Goal: Book appointment/travel/reservation

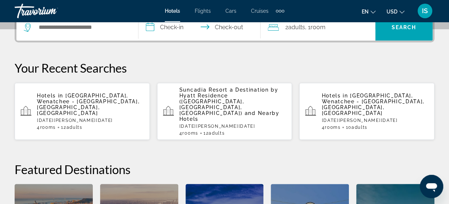
scroll to position [152, 0]
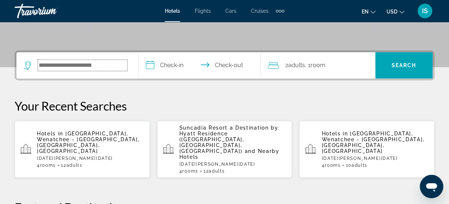
click at [100, 66] on input "Search widget" at bounding box center [82, 65] width 89 height 11
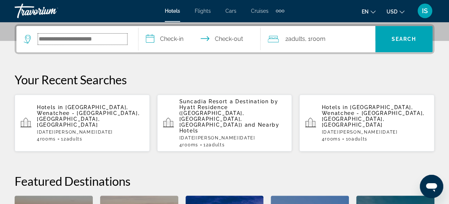
scroll to position [178, 0]
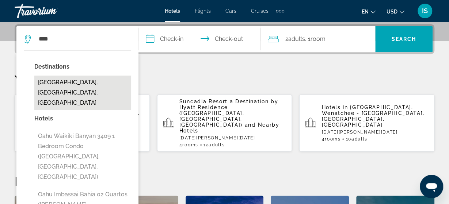
click at [74, 83] on button "[GEOGRAPHIC_DATA], [GEOGRAPHIC_DATA], [GEOGRAPHIC_DATA]" at bounding box center [82, 93] width 97 height 34
type input "**********"
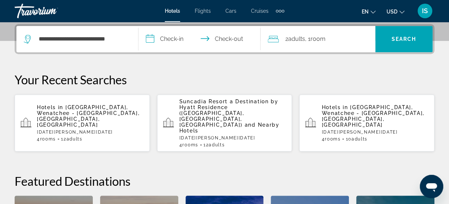
click at [159, 34] on input "**********" at bounding box center [200, 40] width 125 height 28
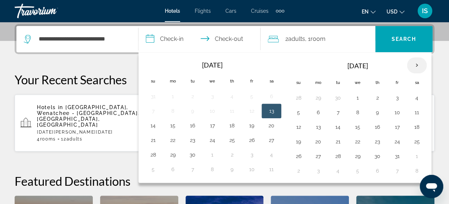
click at [414, 65] on th "Next month" at bounding box center [417, 65] width 20 height 16
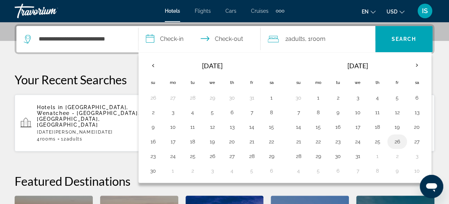
click at [387, 137] on td "26" at bounding box center [397, 141] width 20 height 15
click at [388, 137] on td "26" at bounding box center [397, 141] width 20 height 15
click at [393, 140] on button "26" at bounding box center [397, 142] width 12 height 10
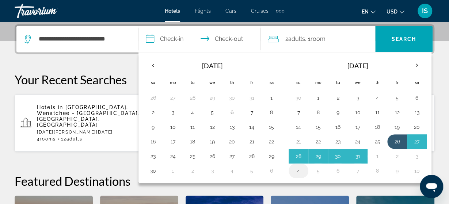
click at [300, 170] on button "4" at bounding box center [299, 171] width 12 height 10
type input "**********"
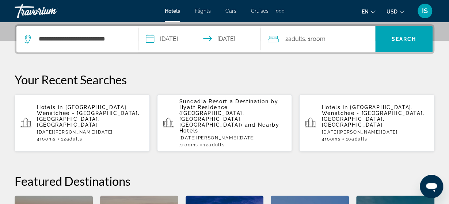
click at [308, 37] on span ", 1 Room rooms" at bounding box center [315, 39] width 20 height 10
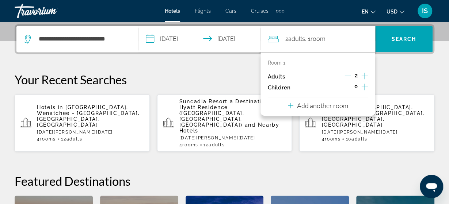
click at [366, 85] on icon "Increment children" at bounding box center [364, 87] width 7 height 9
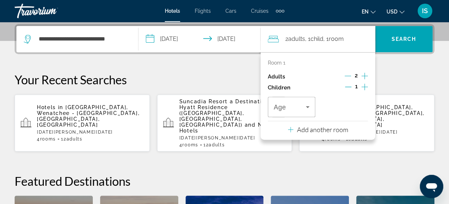
click at [366, 85] on icon "Increment children" at bounding box center [364, 87] width 7 height 9
click at [306, 110] on icon "Travelers: 2 adults, 2 children" at bounding box center [307, 107] width 9 height 9
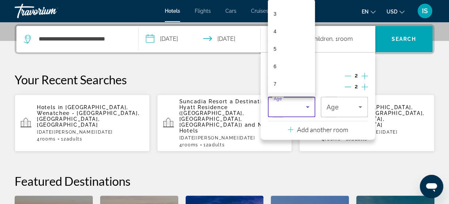
scroll to position [145, 0]
click at [293, 63] on mat-option "11" at bounding box center [291, 60] width 47 height 18
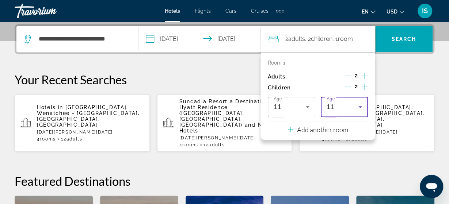
click at [360, 109] on icon "Travelers: 2 adults, 2 children" at bounding box center [360, 107] width 9 height 9
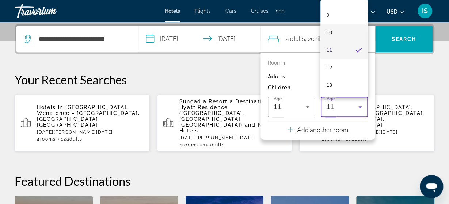
scroll to position [165, 0]
click at [350, 75] on mat-option "13" at bounding box center [343, 75] width 47 height 18
click at [350, 75] on icon "Decrement adults" at bounding box center [347, 76] width 7 height 7
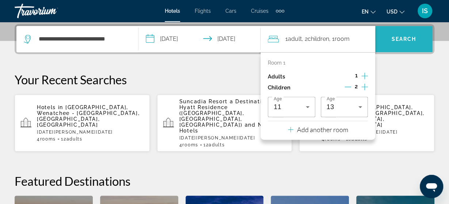
click at [401, 41] on span "Search" at bounding box center [404, 39] width 25 height 6
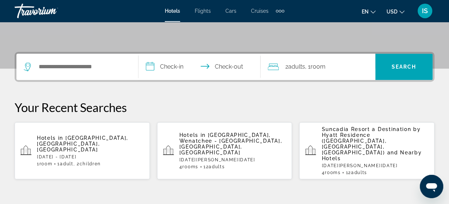
scroll to position [152, 0]
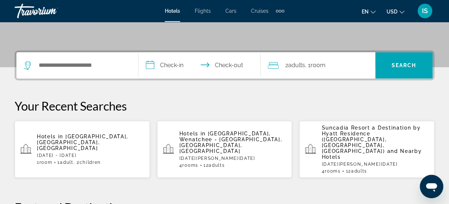
click at [91, 136] on p "Hotels in [GEOGRAPHIC_DATA], [GEOGRAPHIC_DATA], [GEOGRAPHIC_DATA]" at bounding box center [90, 143] width 107 height 18
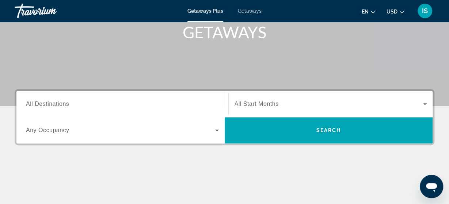
scroll to position [114, 0]
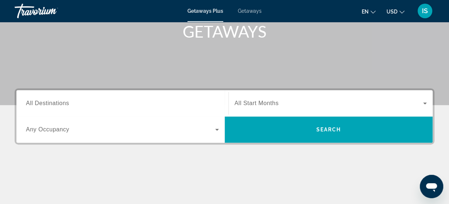
click at [38, 105] on span "All Destinations" at bounding box center [47, 103] width 43 height 6
click at [38, 105] on input "Destination All Destinations" at bounding box center [122, 103] width 193 height 9
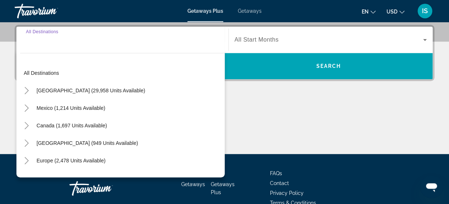
scroll to position [178, 0]
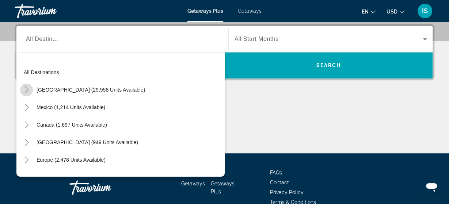
click at [28, 87] on icon "Toggle United States (29,958 units available)" at bounding box center [26, 89] width 7 height 7
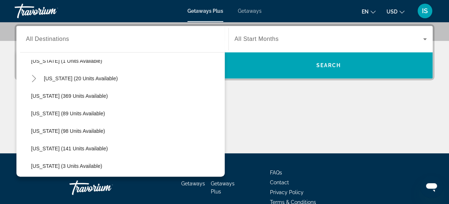
scroll to position [127, 0]
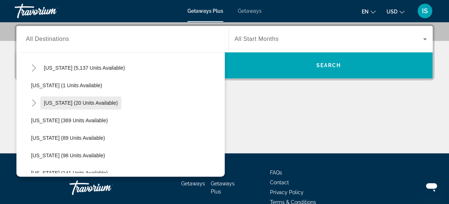
click at [61, 98] on span "Search widget" at bounding box center [80, 103] width 81 height 18
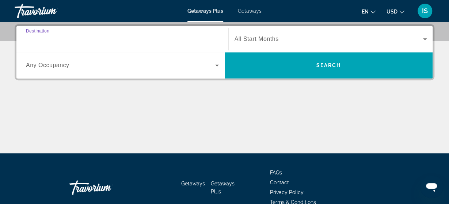
type input "**********"
click at [54, 68] on span "Any Occupancy" at bounding box center [47, 65] width 43 height 6
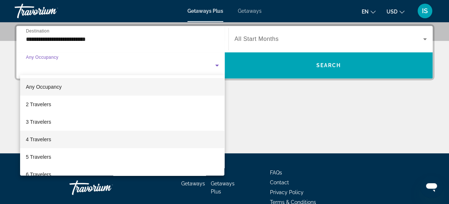
click at [45, 141] on span "4 Travelers" at bounding box center [38, 139] width 25 height 9
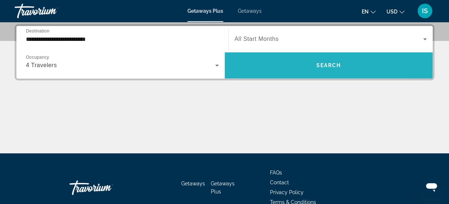
click at [329, 66] on span "Search" at bounding box center [328, 65] width 25 height 6
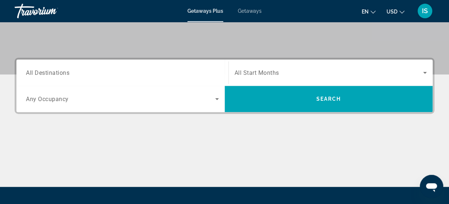
scroll to position [152, 0]
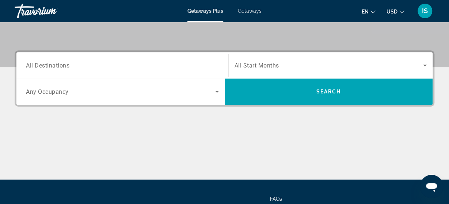
click at [90, 70] on div "Search widget" at bounding box center [122, 65] width 193 height 21
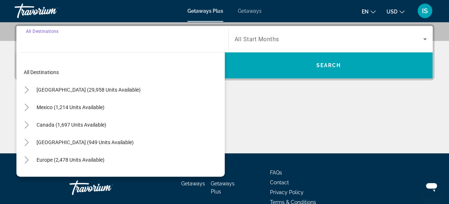
scroll to position [178, 0]
click at [31, 90] on mat-icon "Toggle United States (29,958 units available)" at bounding box center [26, 90] width 13 height 13
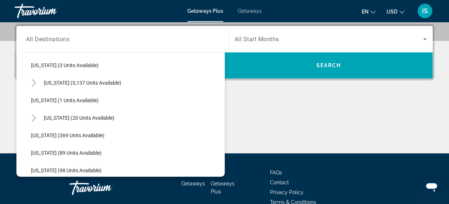
scroll to position [127, 0]
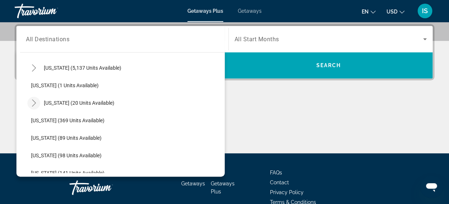
click at [38, 105] on mat-icon "Toggle Hawaii (20 units available)" at bounding box center [33, 103] width 13 height 13
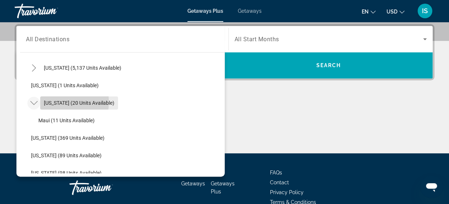
click at [50, 102] on span "Hawaii (20 units available)" at bounding box center [79, 103] width 70 height 6
type input "**********"
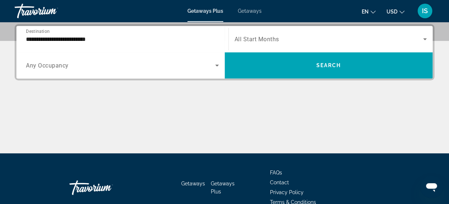
click at [64, 70] on div "Search widget" at bounding box center [122, 65] width 193 height 20
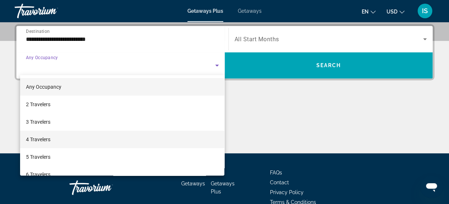
click at [46, 138] on span "4 Travelers" at bounding box center [38, 139] width 24 height 9
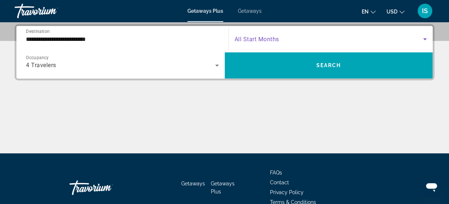
click at [298, 35] on span "Search widget" at bounding box center [329, 39] width 189 height 9
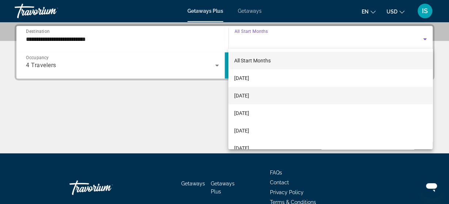
scroll to position [48, 0]
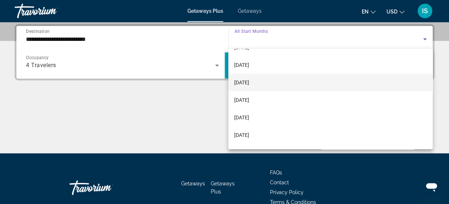
click at [249, 83] on span "December 2025" at bounding box center [241, 82] width 15 height 9
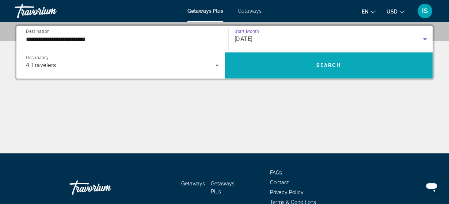
click at [274, 64] on span "Search widget" at bounding box center [329, 66] width 208 height 18
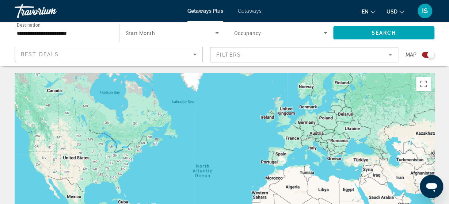
click at [64, 49] on div "Best Deals" at bounding box center [109, 57] width 176 height 20
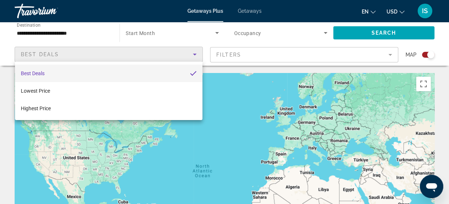
click at [270, 123] on div at bounding box center [224, 102] width 449 height 204
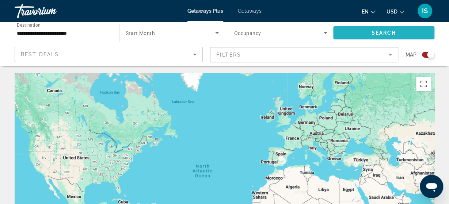
click at [402, 33] on span "Search widget" at bounding box center [383, 33] width 101 height 18
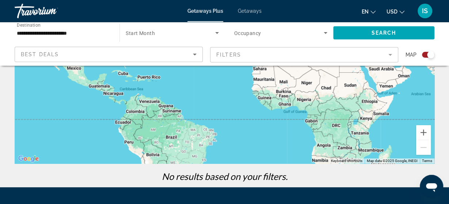
scroll to position [114, 0]
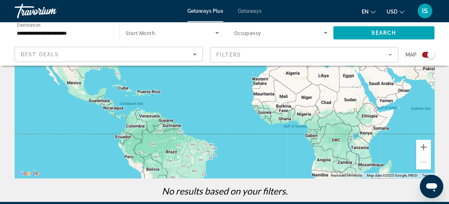
drag, startPoint x: 357, startPoint y: 44, endPoint x: 337, endPoint y: 69, distance: 31.5
click at [337, 69] on div "**********" at bounding box center [224, 117] width 449 height 316
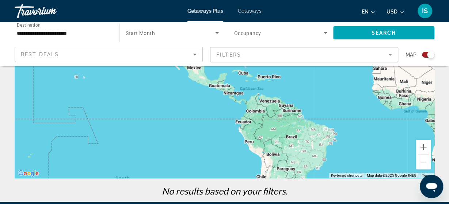
drag, startPoint x: 137, startPoint y: 161, endPoint x: 257, endPoint y: 145, distance: 121.2
click at [257, 145] on div "Main content" at bounding box center [225, 68] width 420 height 219
click at [77, 76] on div "Main content" at bounding box center [225, 68] width 420 height 219
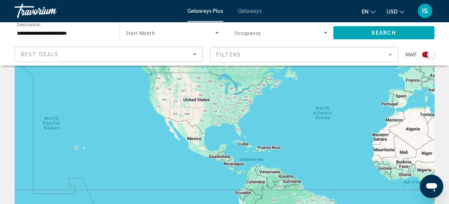
scroll to position [38, 0]
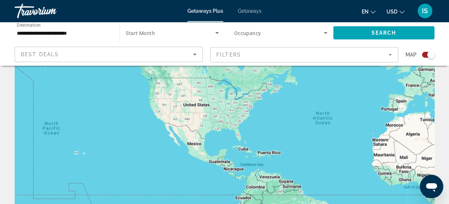
click at [76, 157] on div "Main content" at bounding box center [225, 144] width 420 height 219
click at [77, 153] on div "Main content" at bounding box center [225, 144] width 420 height 219
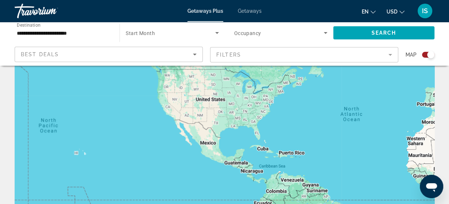
click at [77, 153] on div "Main content" at bounding box center [225, 144] width 420 height 219
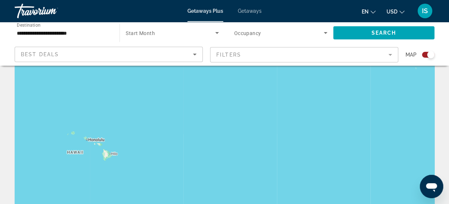
click at [91, 141] on div "Main content" at bounding box center [225, 144] width 420 height 219
click at [148, 31] on span "Start Month" at bounding box center [140, 33] width 29 height 6
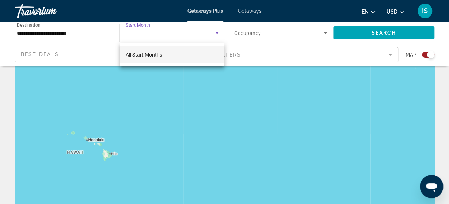
click at [148, 54] on span "All Start Months" at bounding box center [144, 55] width 37 height 6
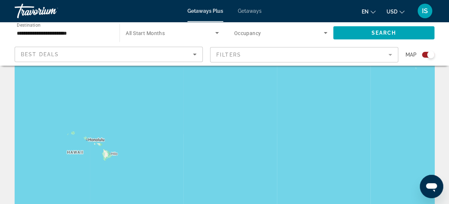
click at [244, 35] on span "Occupancy" at bounding box center [247, 33] width 27 height 6
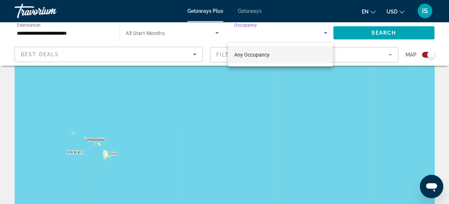
click at [247, 56] on span "Any Occupancy" at bounding box center [251, 55] width 35 height 6
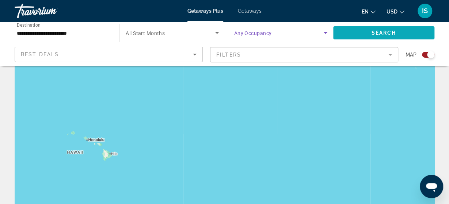
click at [372, 28] on span "Search widget" at bounding box center [383, 33] width 101 height 18
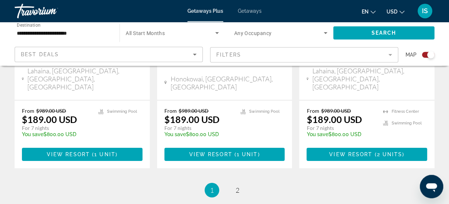
scroll to position [1216, 0]
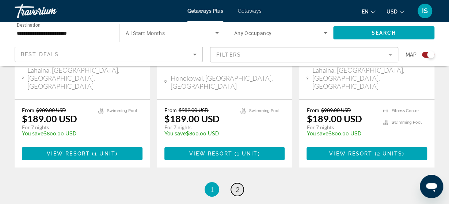
click at [237, 186] on span "2" at bounding box center [238, 190] width 4 height 8
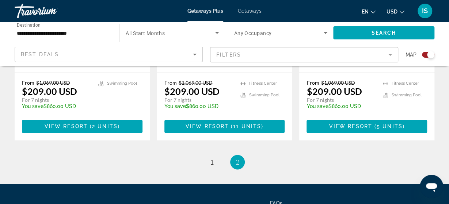
scroll to position [442, 0]
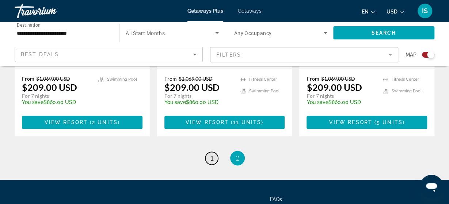
click at [209, 152] on link "page 1" at bounding box center [211, 158] width 13 height 13
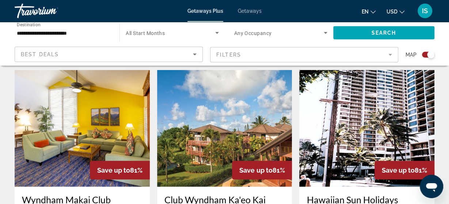
scroll to position [753, 0]
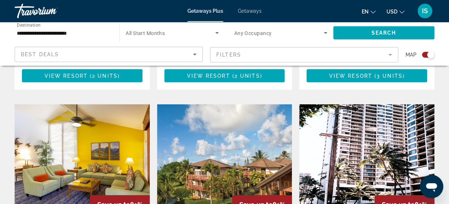
click at [360, 157] on img "Main content" at bounding box center [366, 162] width 135 height 117
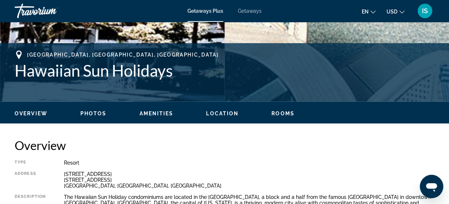
scroll to position [266, 0]
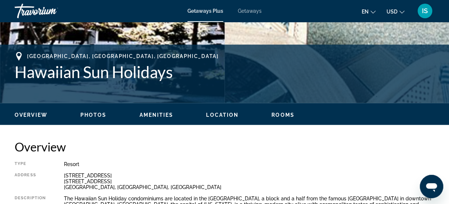
click at [95, 116] on span "Photos" at bounding box center [93, 115] width 26 height 6
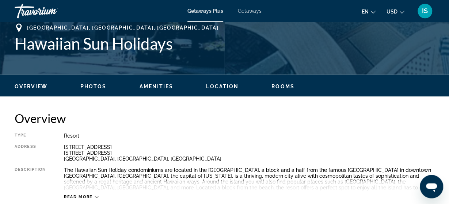
scroll to position [123, 0]
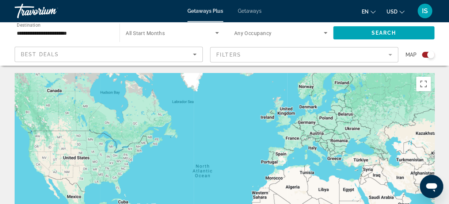
click at [44, 35] on input "**********" at bounding box center [63, 33] width 93 height 9
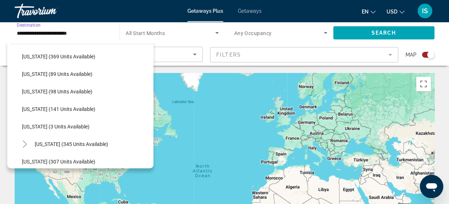
scroll to position [145, 0]
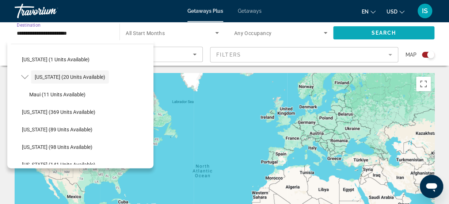
click at [364, 31] on span "Search widget" at bounding box center [383, 33] width 101 height 18
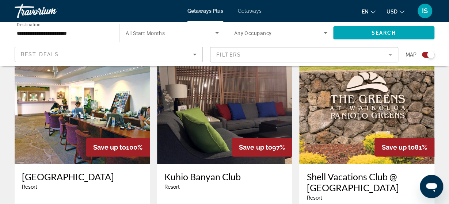
scroll to position [266, 0]
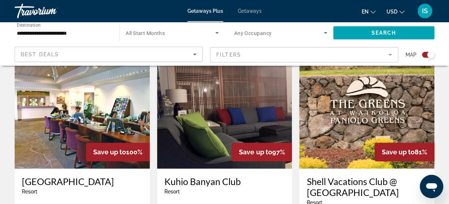
click at [199, 126] on img "Main content" at bounding box center [224, 110] width 135 height 117
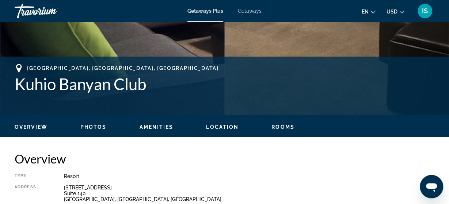
scroll to position [266, 0]
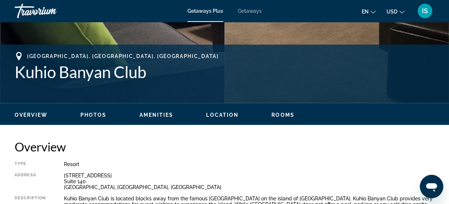
click at [89, 113] on span "Photos" at bounding box center [93, 115] width 26 height 6
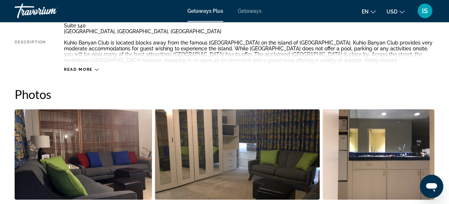
scroll to position [351, 0]
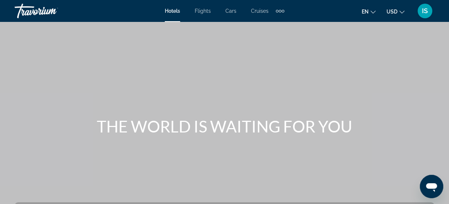
click at [276, 12] on li "Cruises" at bounding box center [260, 11] width 32 height 6
click at [278, 11] on div "Extra navigation items" at bounding box center [277, 11] width 3 height 3
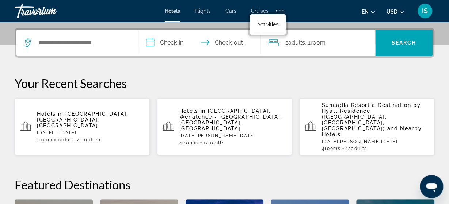
scroll to position [137, 0]
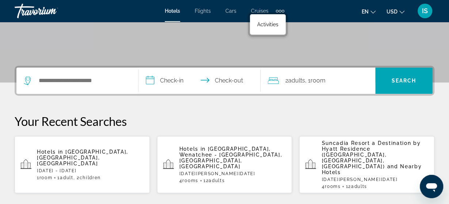
click at [56, 149] on p "Hotels in [GEOGRAPHIC_DATA], [GEOGRAPHIC_DATA], [GEOGRAPHIC_DATA]" at bounding box center [90, 158] width 107 height 18
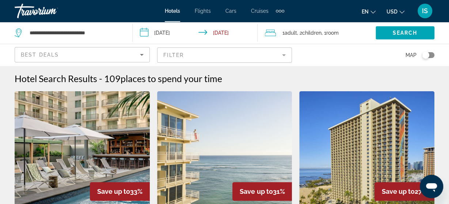
click at [296, 29] on span "1 Adult Adults" at bounding box center [289, 33] width 15 height 10
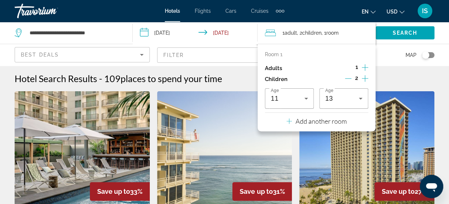
click at [364, 68] on icon "Increment adults" at bounding box center [365, 67] width 7 height 9
click at [418, 32] on span "Search widget" at bounding box center [405, 33] width 59 height 18
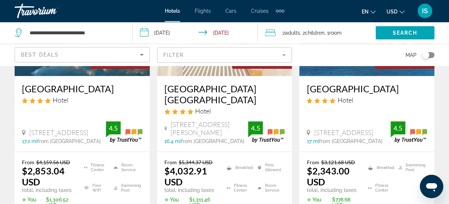
scroll to position [456, 0]
